Goal: Information Seeking & Learning: Learn about a topic

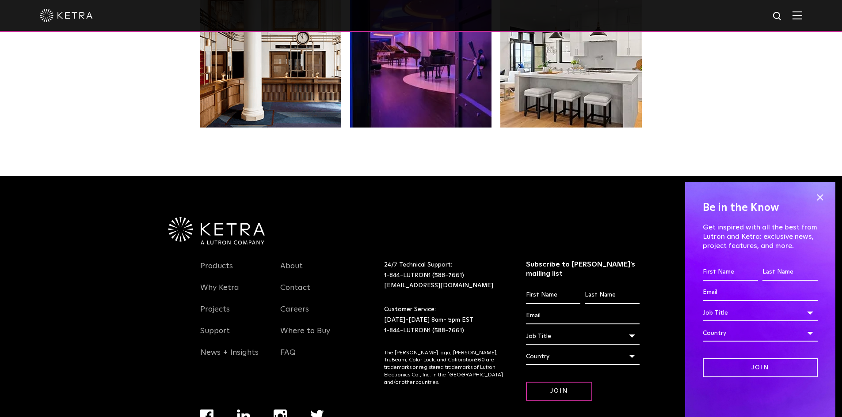
scroll to position [1858, 0]
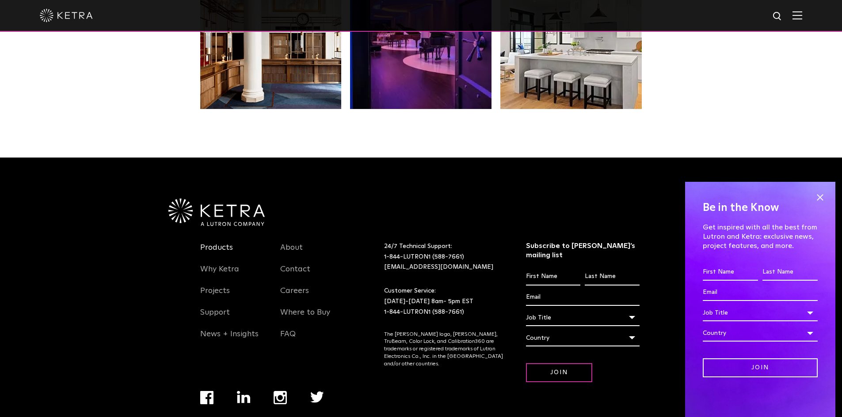
click at [218, 243] on link "Products" at bounding box center [216, 253] width 33 height 20
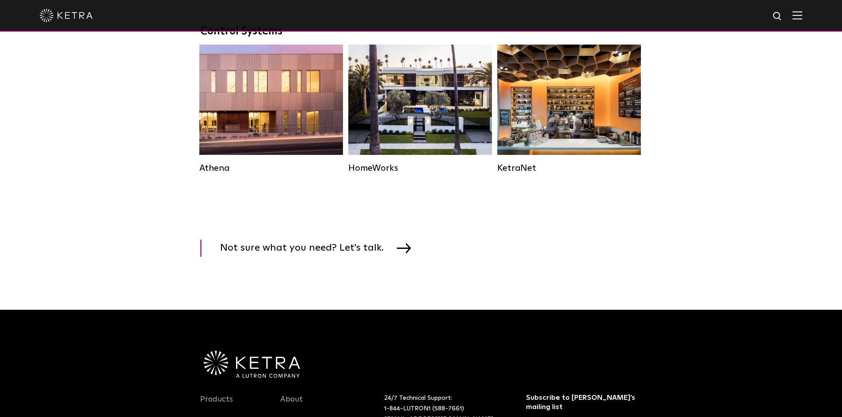
scroll to position [1325, 0]
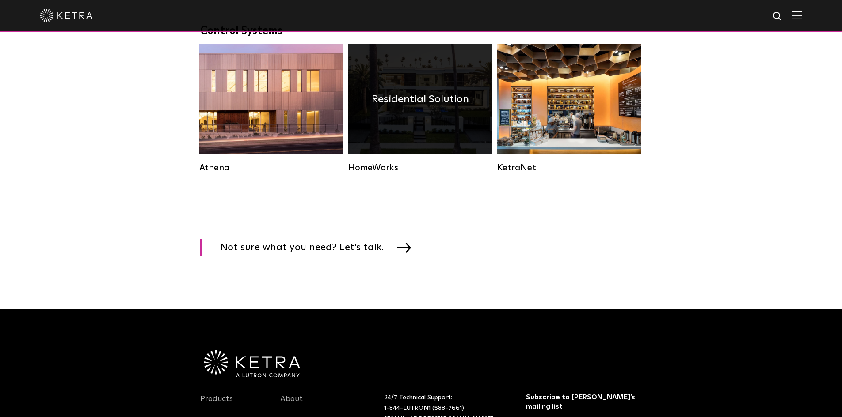
click at [394, 138] on div "Residential Solution" at bounding box center [420, 99] width 144 height 110
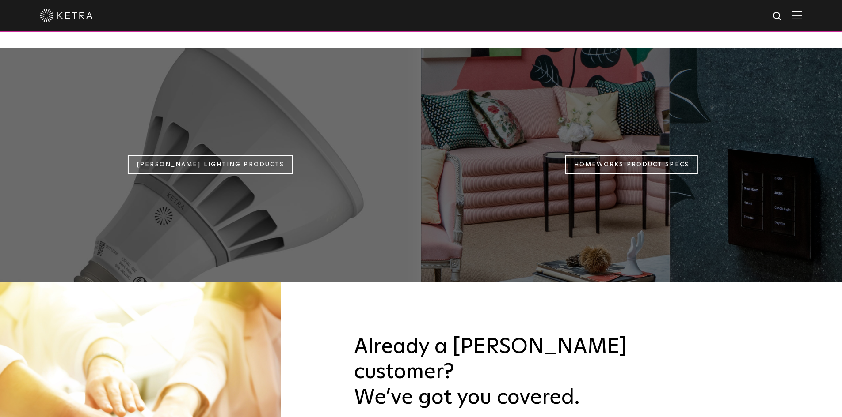
scroll to position [751, 0]
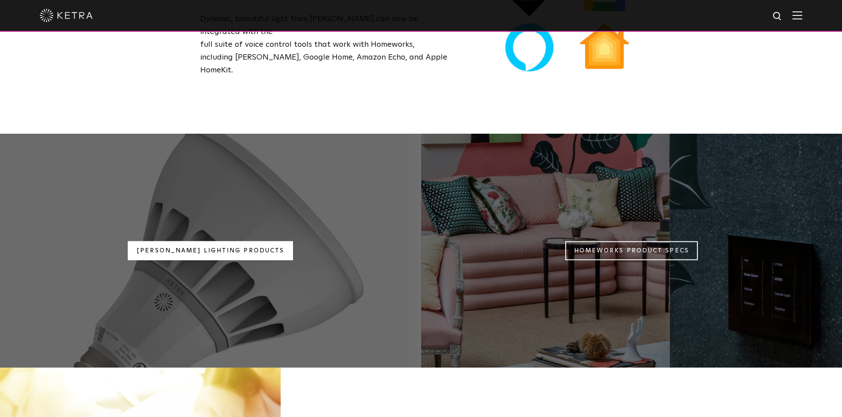
click at [214, 242] on link "Ketra Lighting Products" at bounding box center [210, 251] width 165 height 19
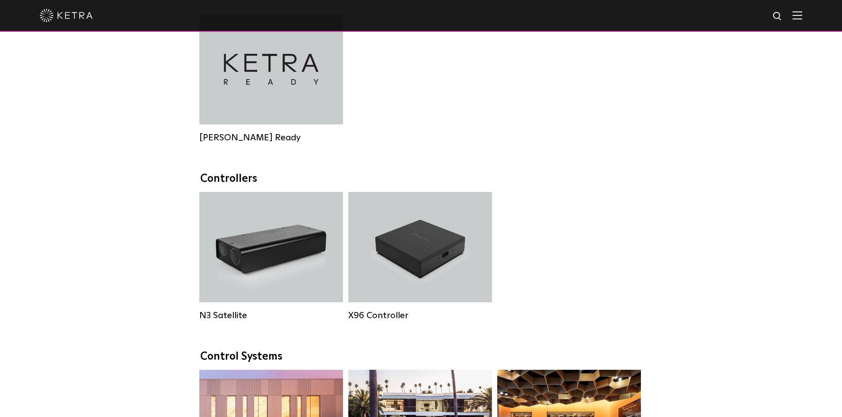
scroll to position [1016, 0]
